Goal: Transaction & Acquisition: Purchase product/service

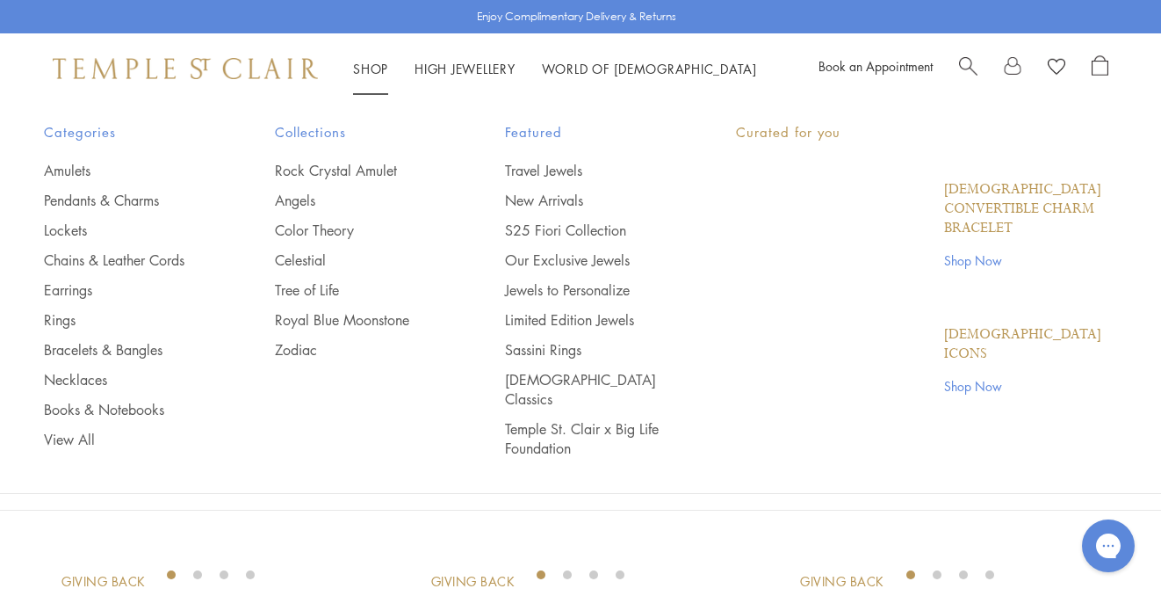
click at [367, 69] on link "Shop Shop" at bounding box center [370, 69] width 35 height 18
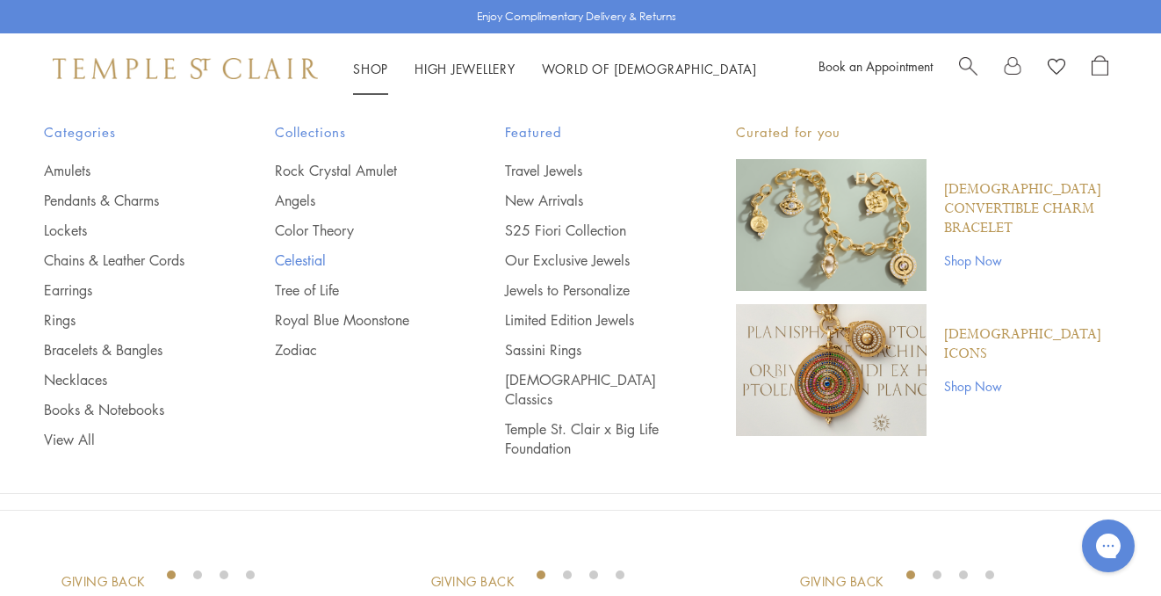
click at [290, 260] on link "Celestial" at bounding box center [355, 259] width 161 height 19
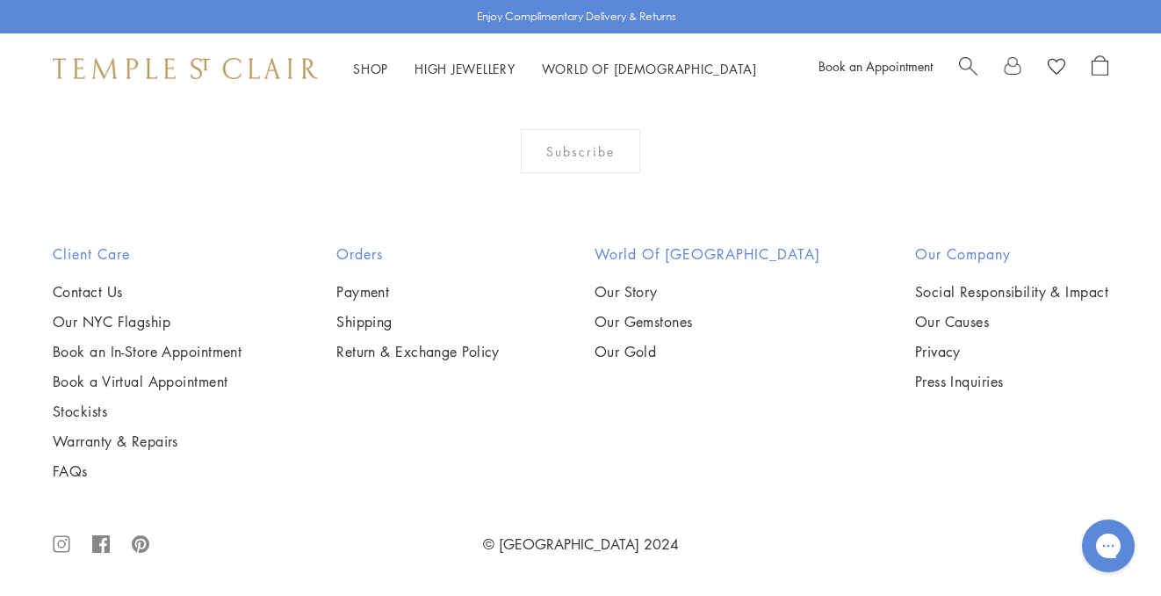
scroll to position [4454, 0]
click at [0, 0] on img at bounding box center [0, 0] width 0 height 0
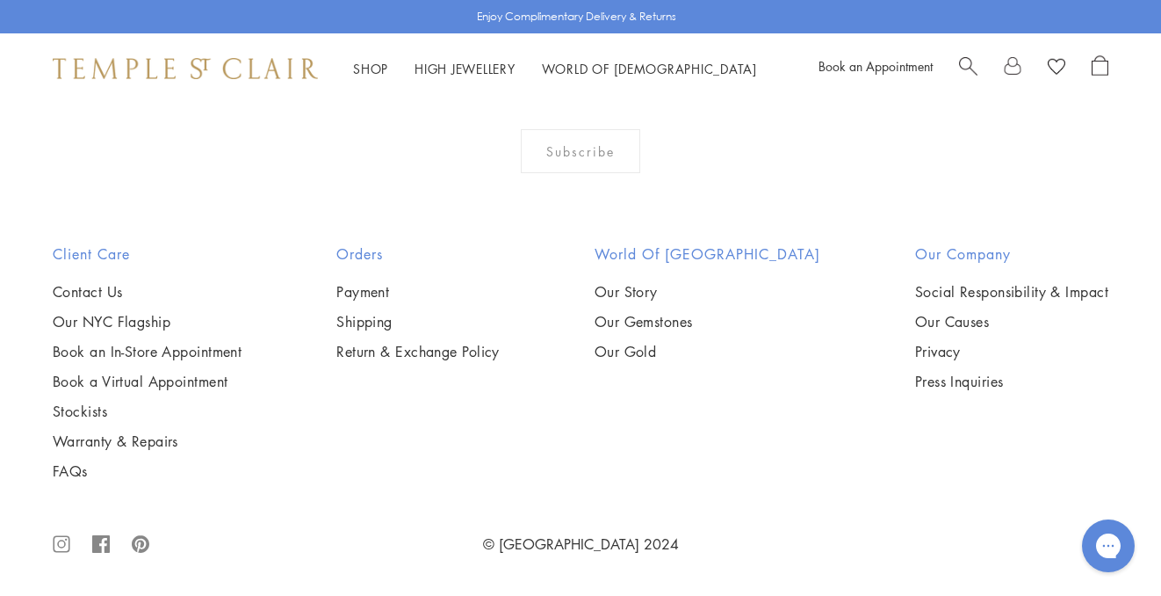
click at [0, 0] on img at bounding box center [0, 0] width 0 height 0
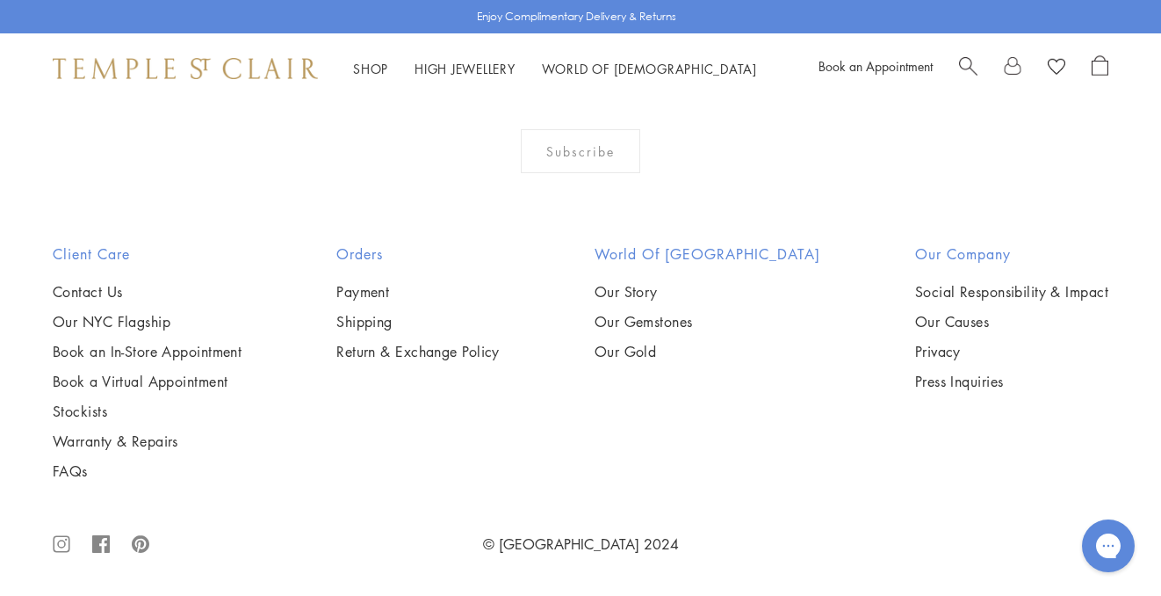
scroll to position [7140, 0]
click at [0, 0] on img at bounding box center [0, 0] width 0 height 0
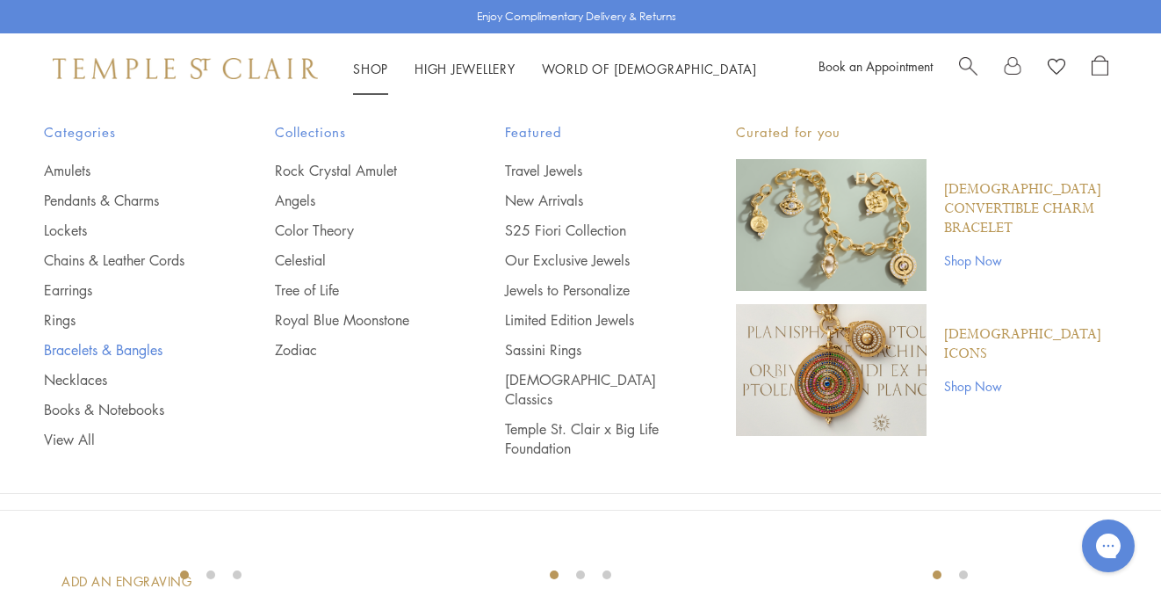
click at [69, 348] on link "Bracelets & Bangles" at bounding box center [124, 349] width 161 height 19
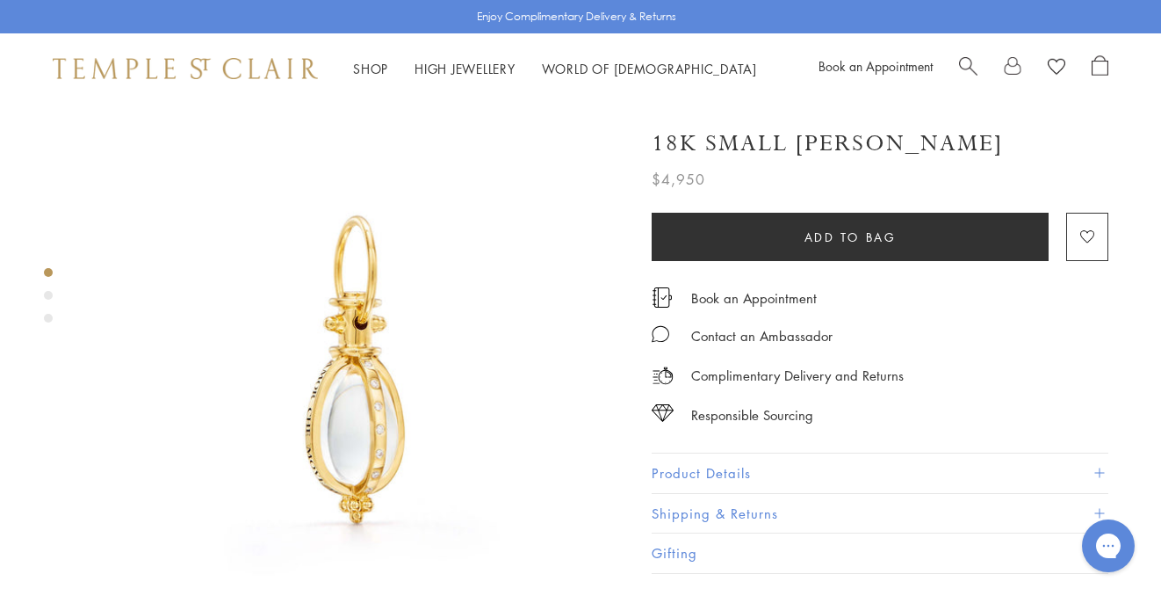
click at [379, 400] on img at bounding box center [357, 373] width 538 height 538
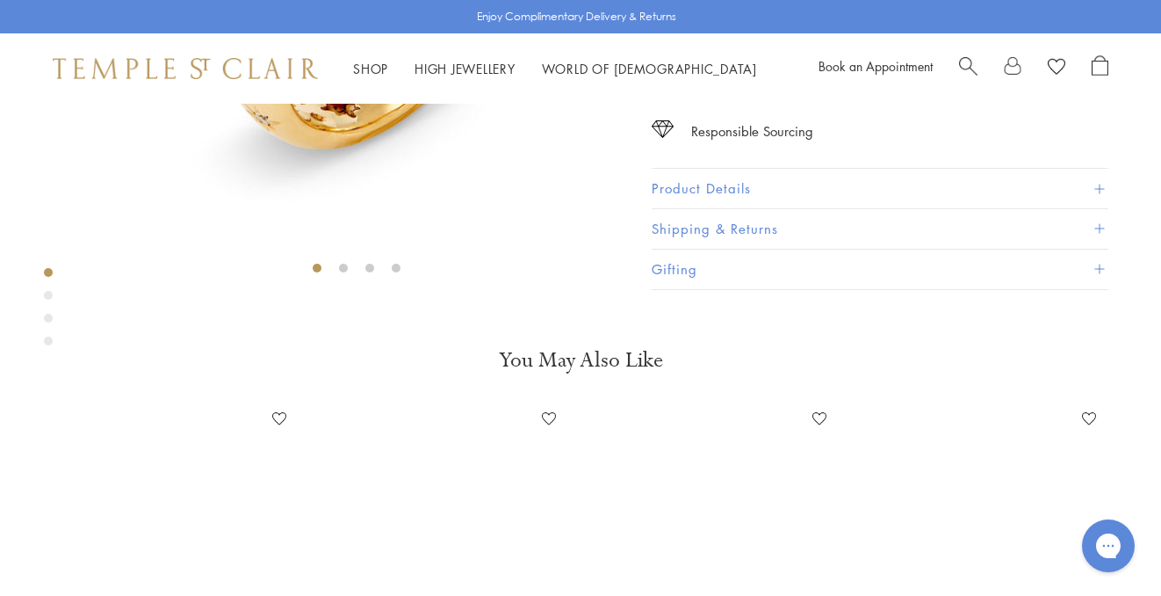
scroll to position [370, 0]
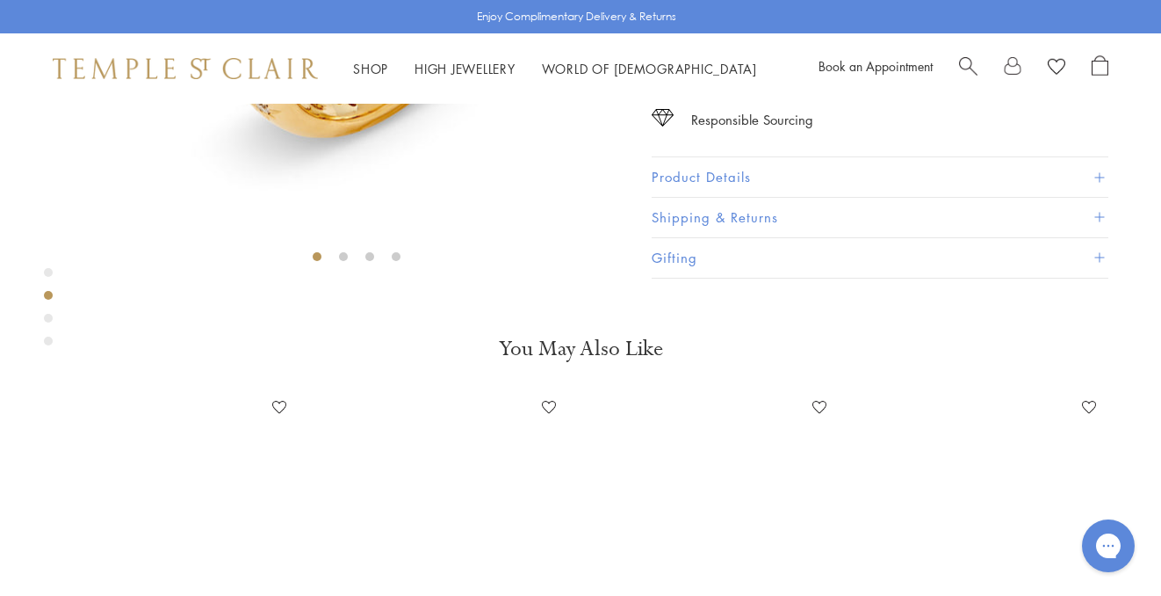
click at [1098, 182] on span at bounding box center [1099, 177] width 10 height 10
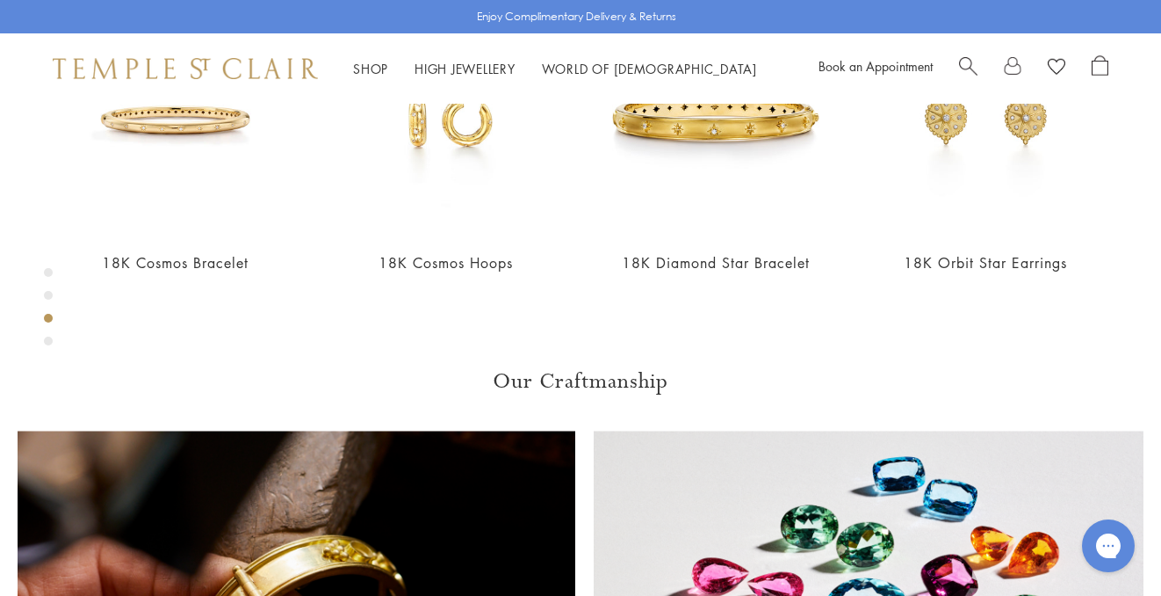
scroll to position [1070, 0]
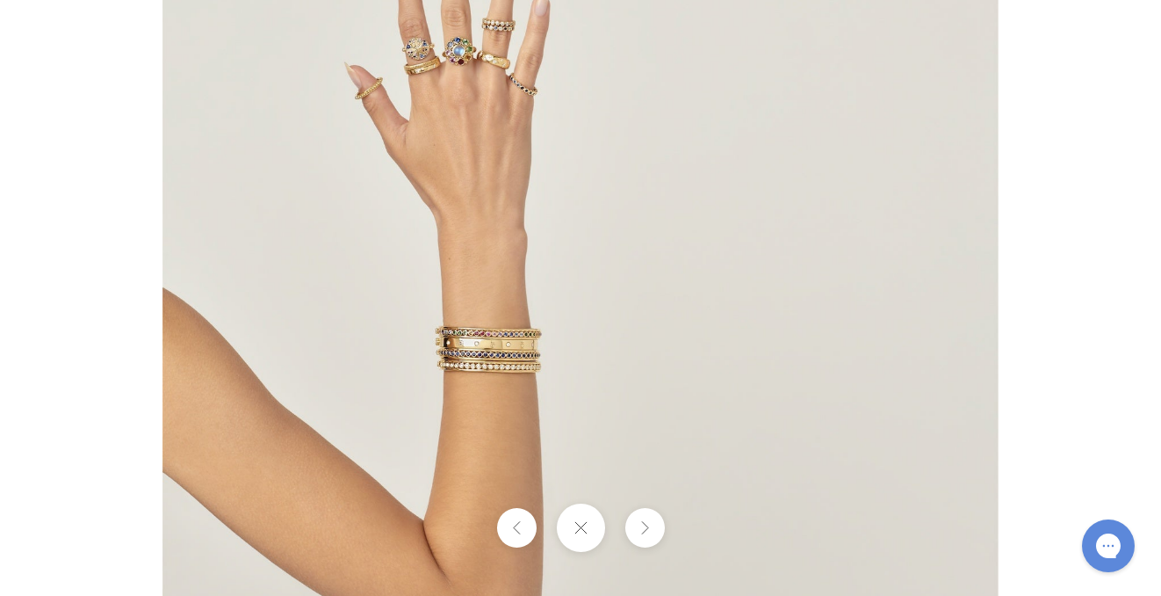
click at [502, 92] on img at bounding box center [580, 298] width 836 height 834
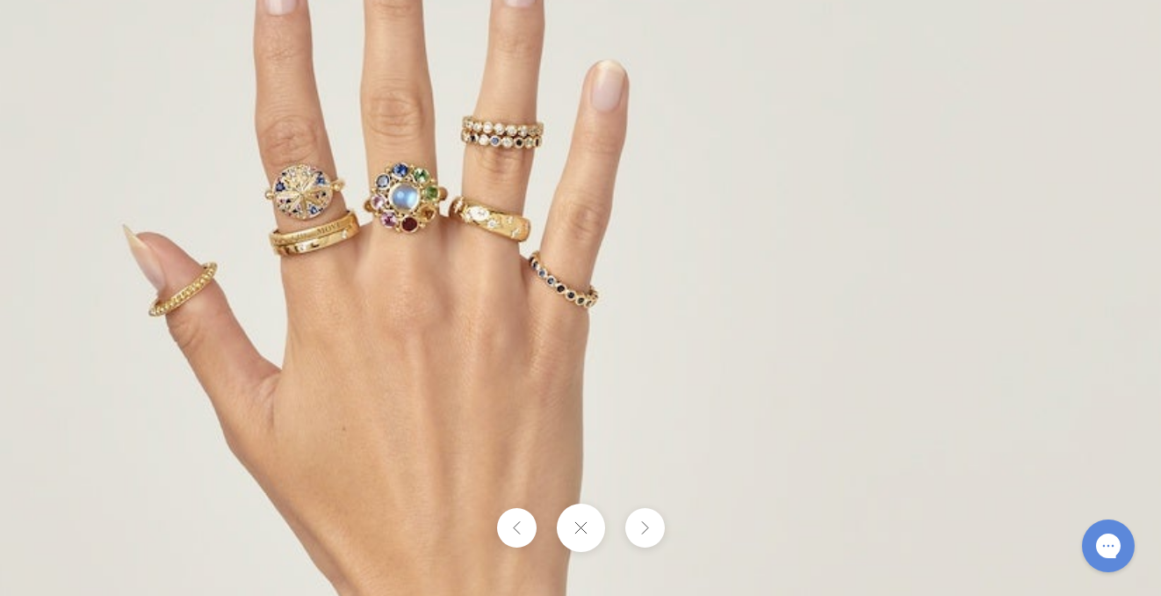
drag, startPoint x: 509, startPoint y: 100, endPoint x: 518, endPoint y: 323, distance: 223.3
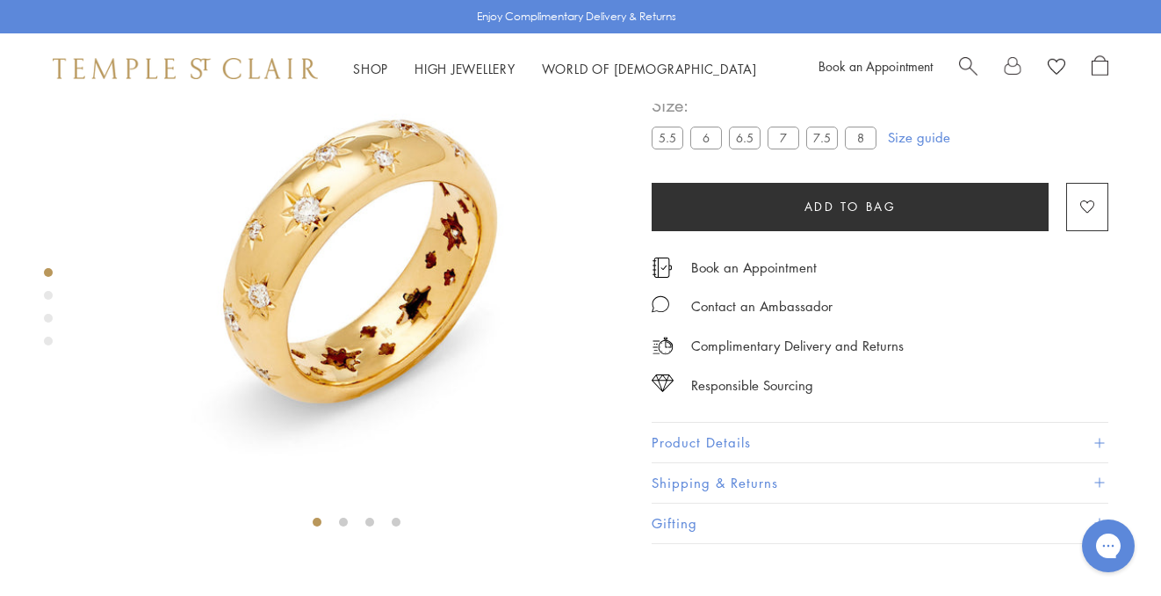
click at [858, 148] on label "8" at bounding box center [861, 137] width 32 height 22
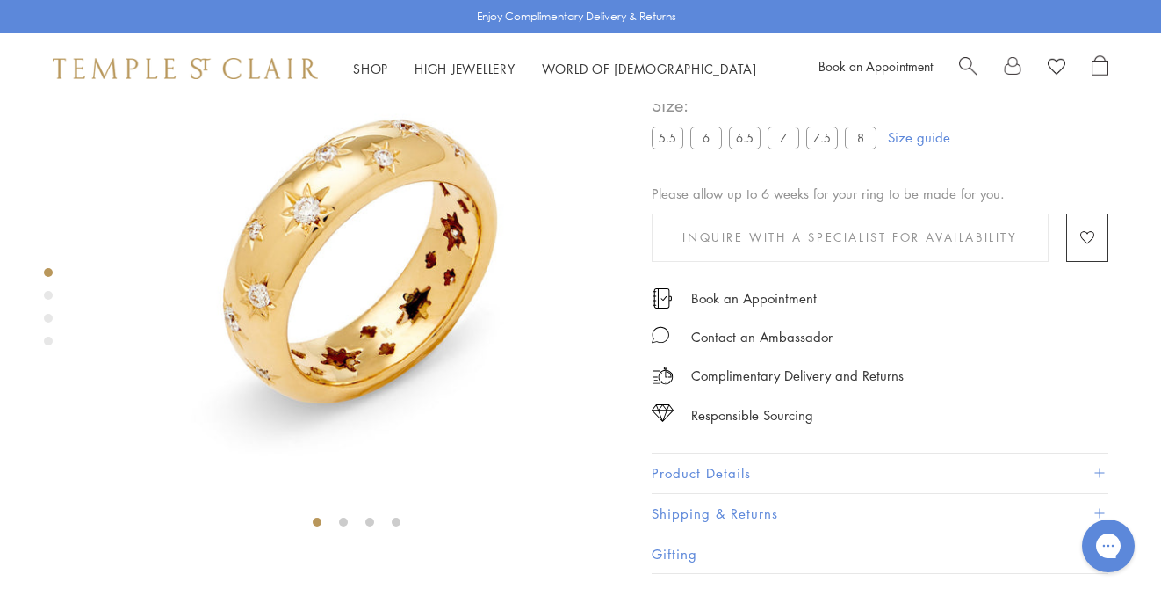
scroll to position [104, 0]
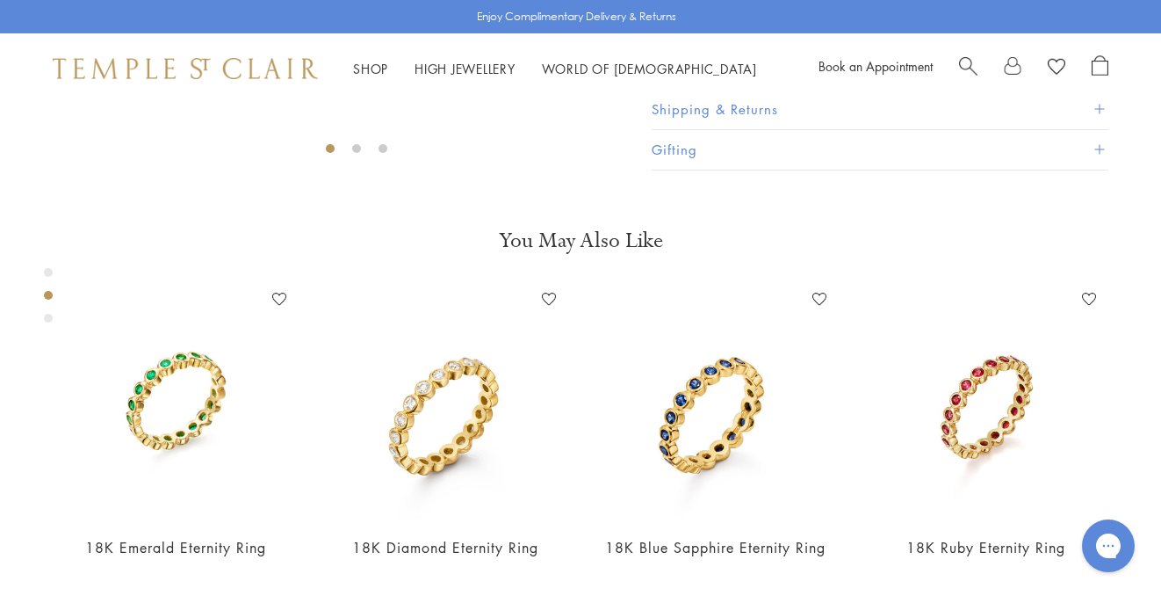
scroll to position [509, 0]
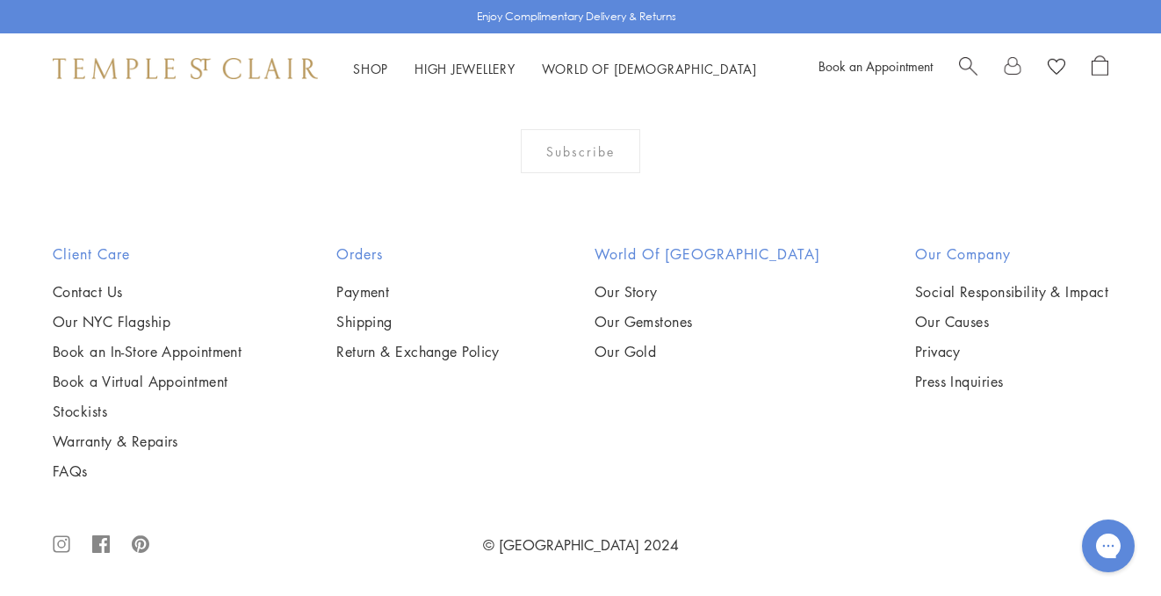
scroll to position [3288, 0]
click at [0, 0] on img at bounding box center [0, 0] width 0 height 0
